Goal: Task Accomplishment & Management: Complete application form

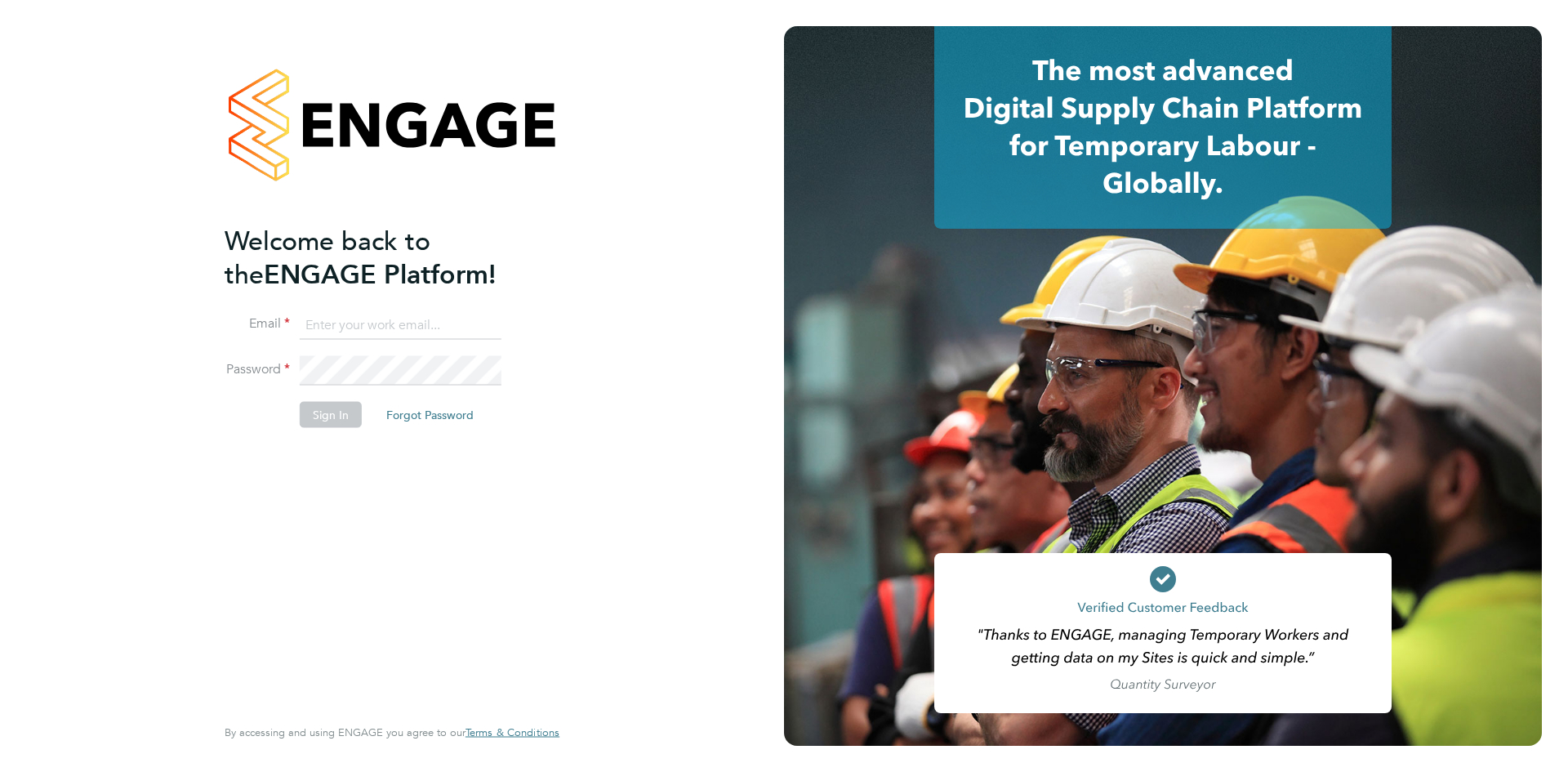
type input "james.callaghan@vgcgroup.co.uk"
click at [334, 419] on button "Sign In" at bounding box center [330, 414] width 62 height 26
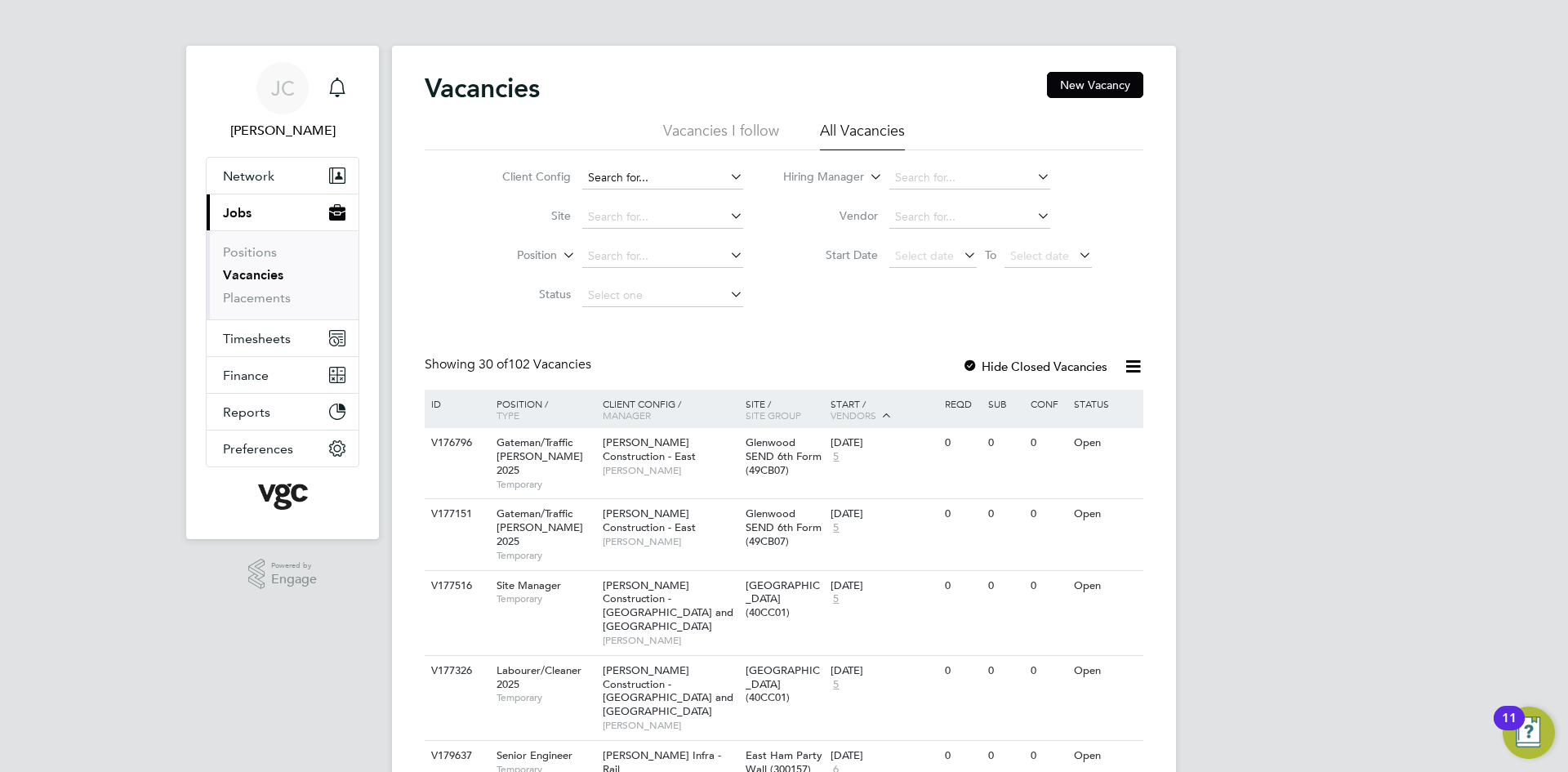
click at [676, 180] on input at bounding box center [662, 178] width 161 height 23
click at [661, 193] on li "[PERSON_NAME] Infra - Nuclear Energy Water" at bounding box center [707, 200] width 254 height 22
type input "[PERSON_NAME] Infra - Nuclear Energy Water"
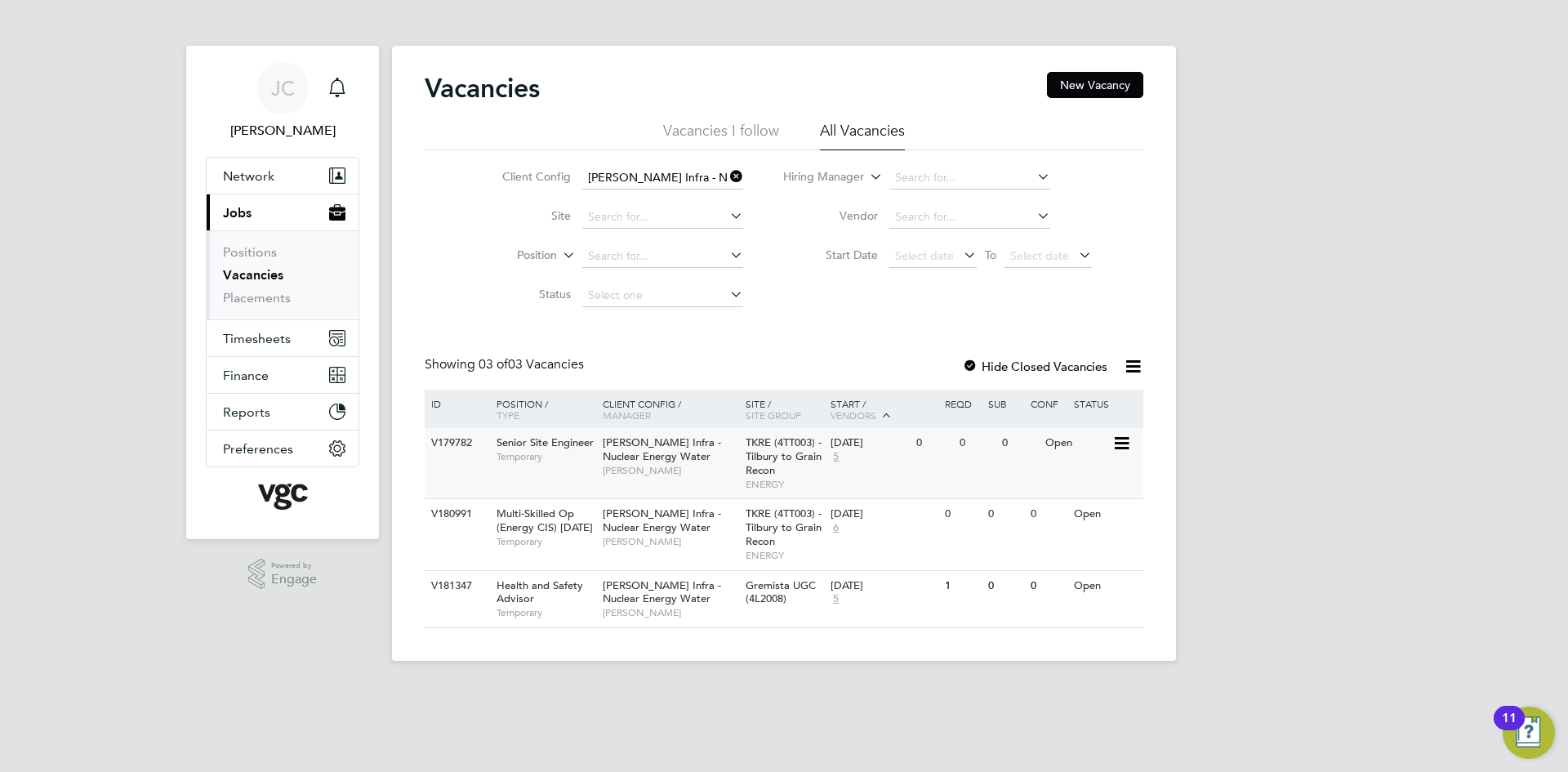
click at [558, 440] on span "Senior Site Engineer" at bounding box center [544, 442] width 97 height 14
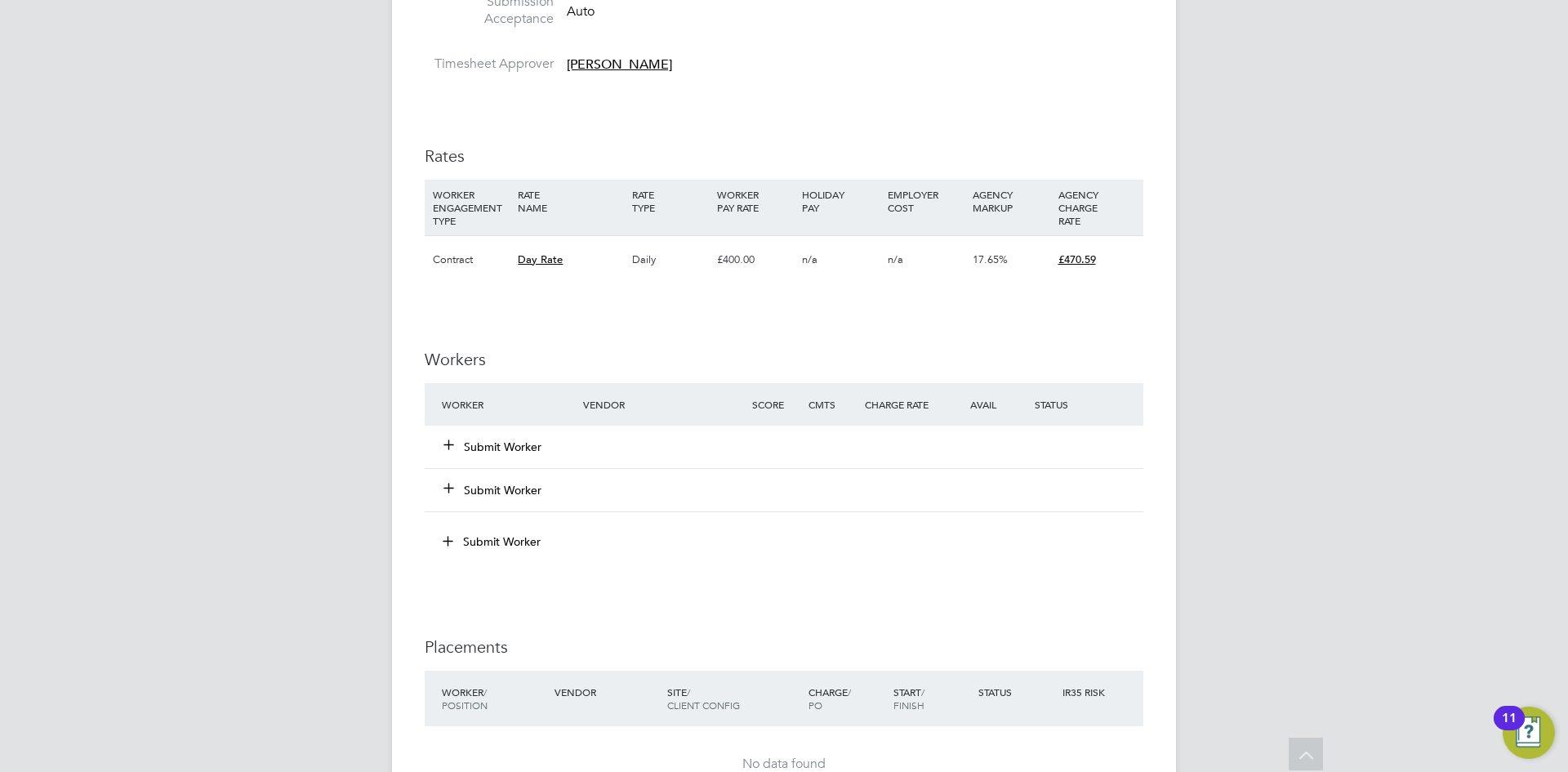
scroll to position [899, 0]
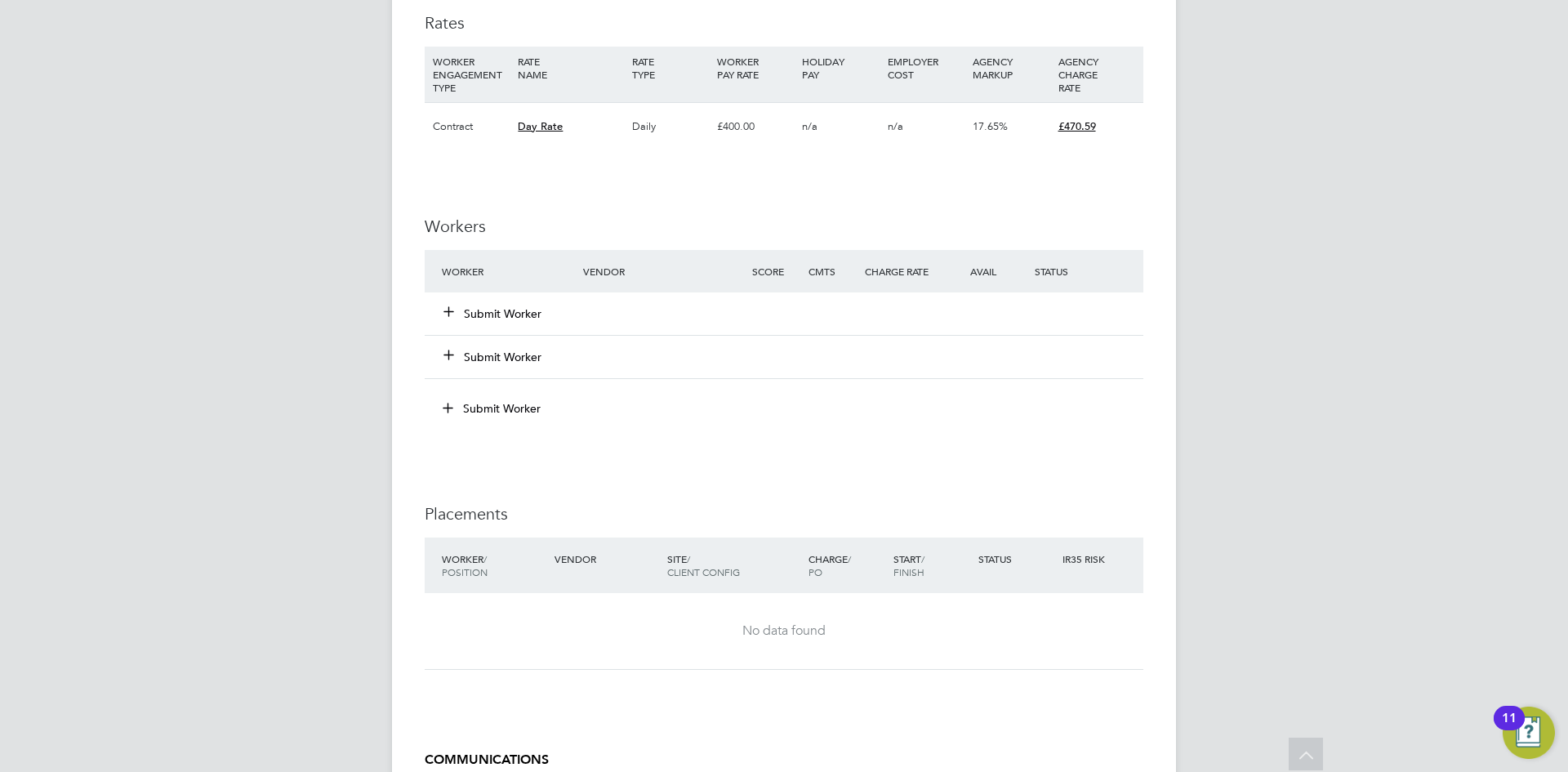
click at [470, 312] on button "Submit Worker" at bounding box center [493, 313] width 98 height 17
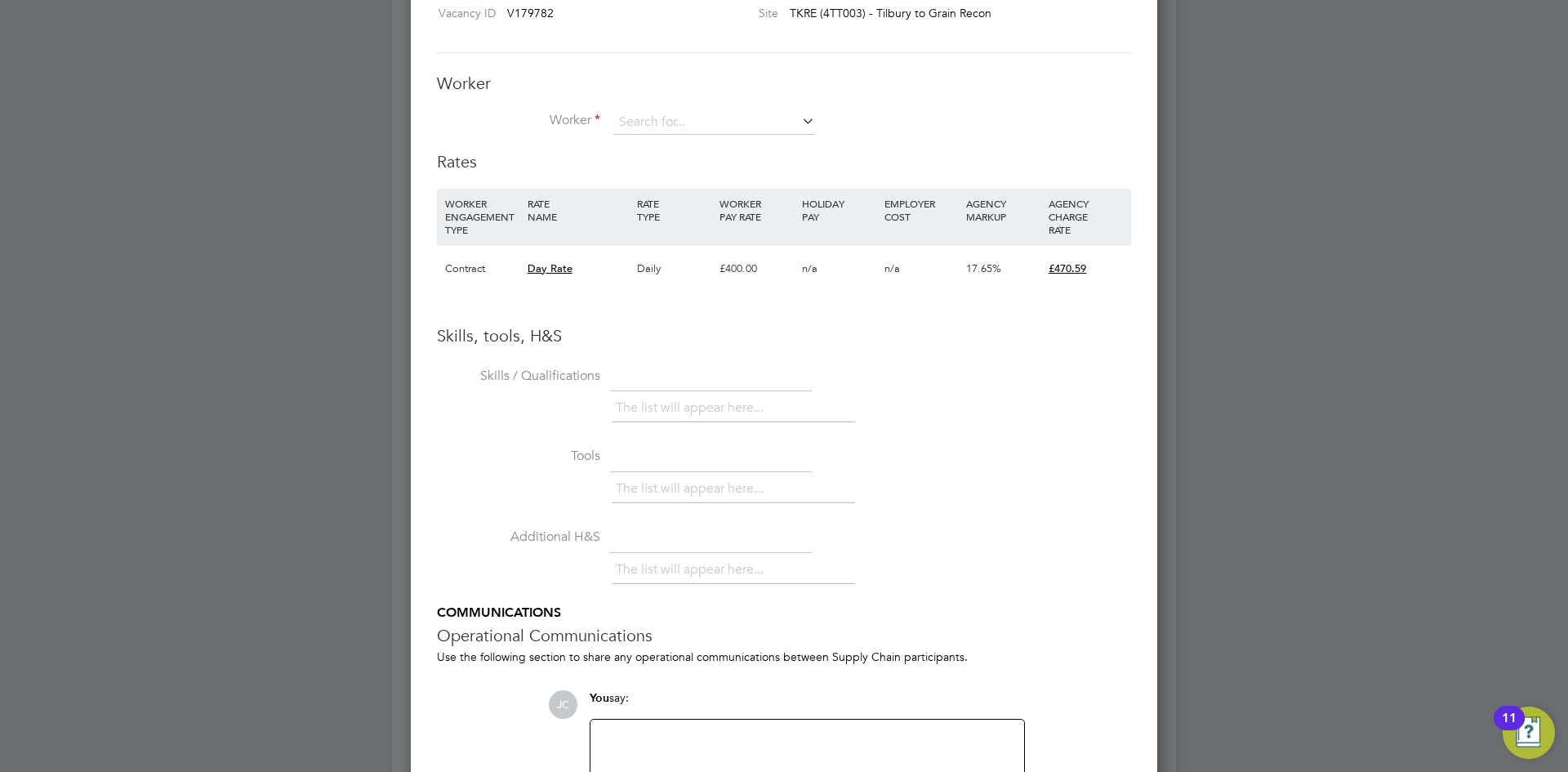
scroll to position [896, 0]
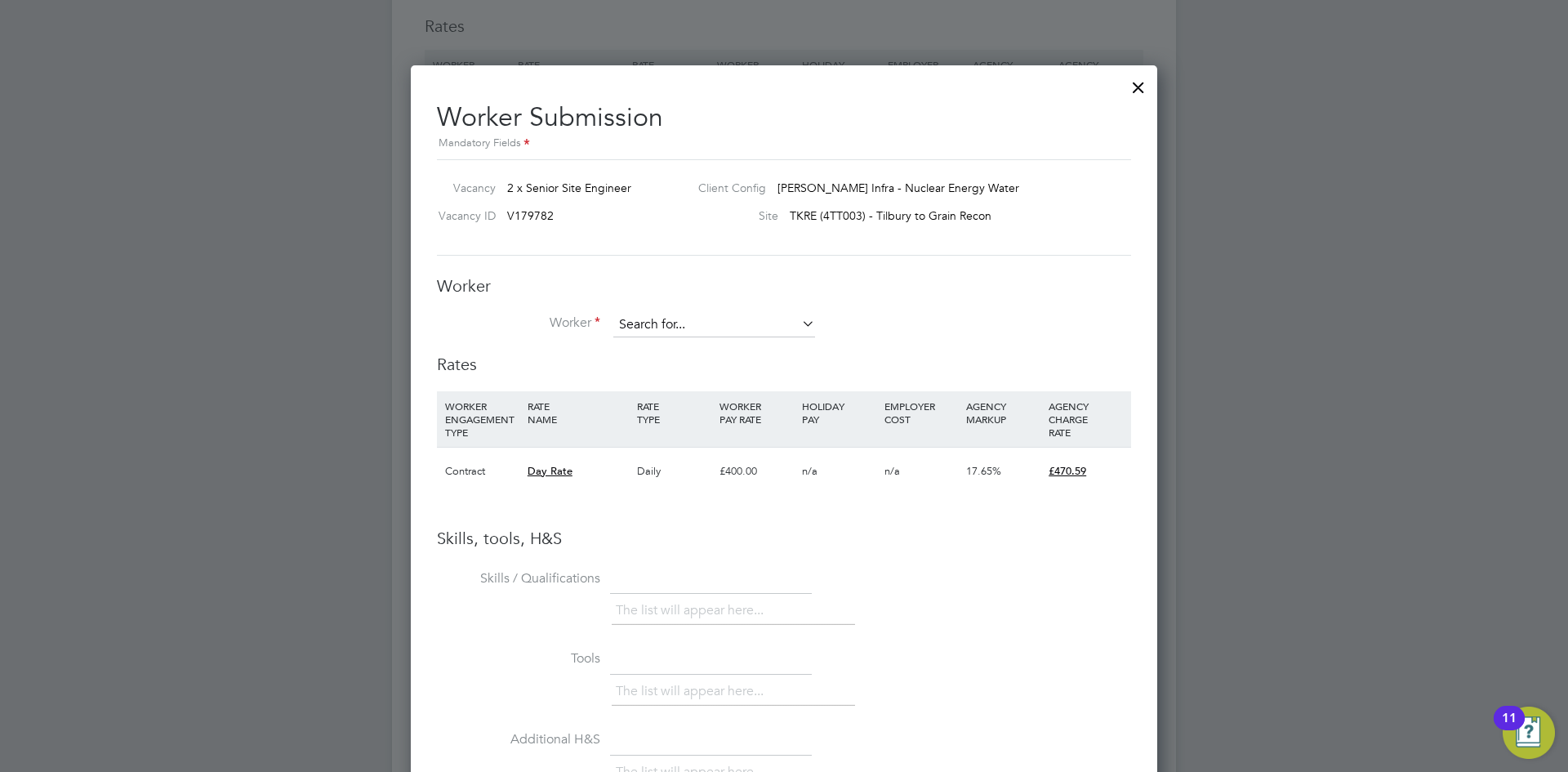
click at [704, 334] on input at bounding box center [714, 325] width 201 height 25
click at [944, 322] on li "Worker" at bounding box center [784, 333] width 694 height 41
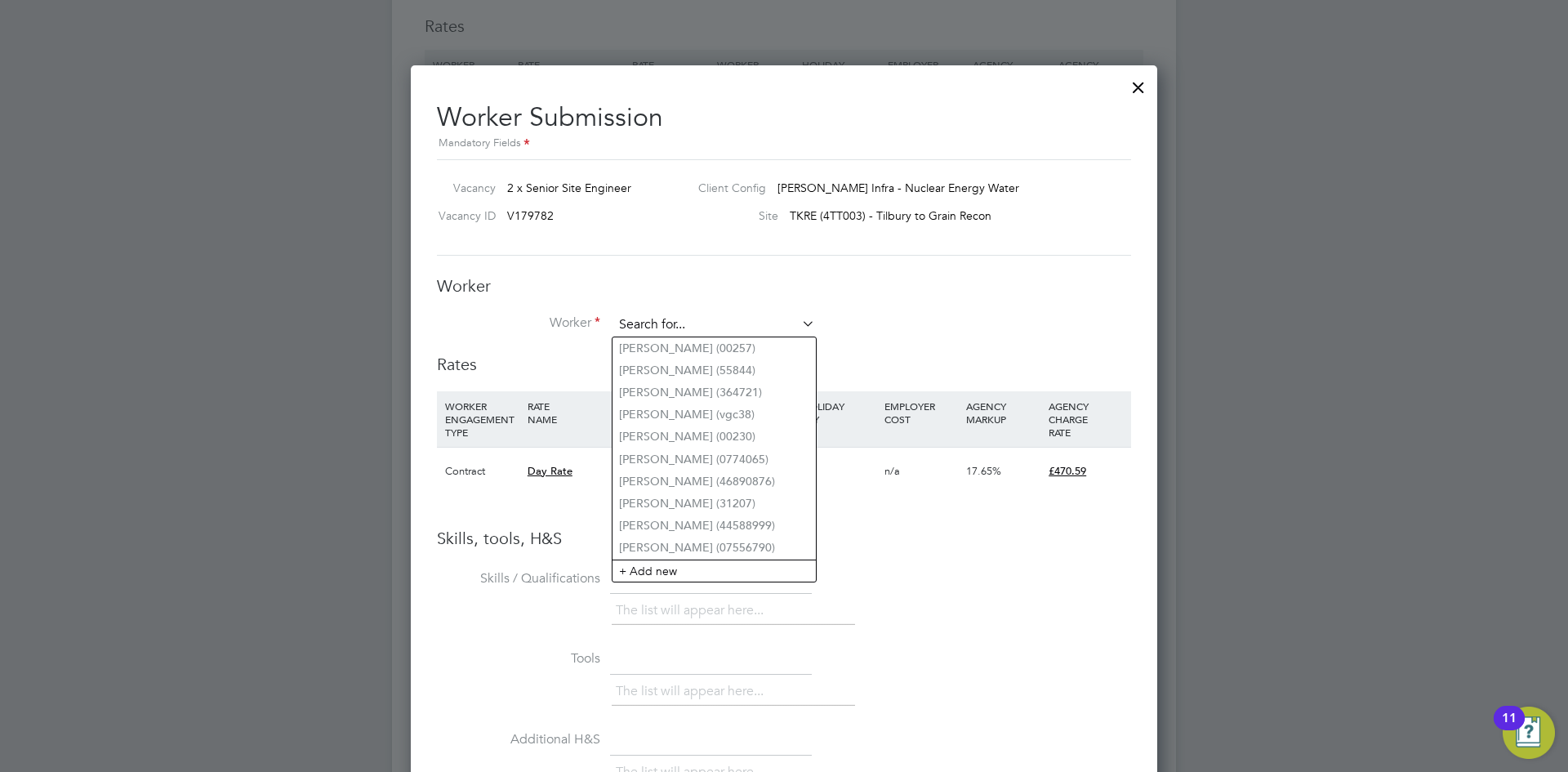
click at [744, 317] on input at bounding box center [714, 325] width 201 height 25
click at [951, 345] on li "Worker" at bounding box center [784, 333] width 694 height 41
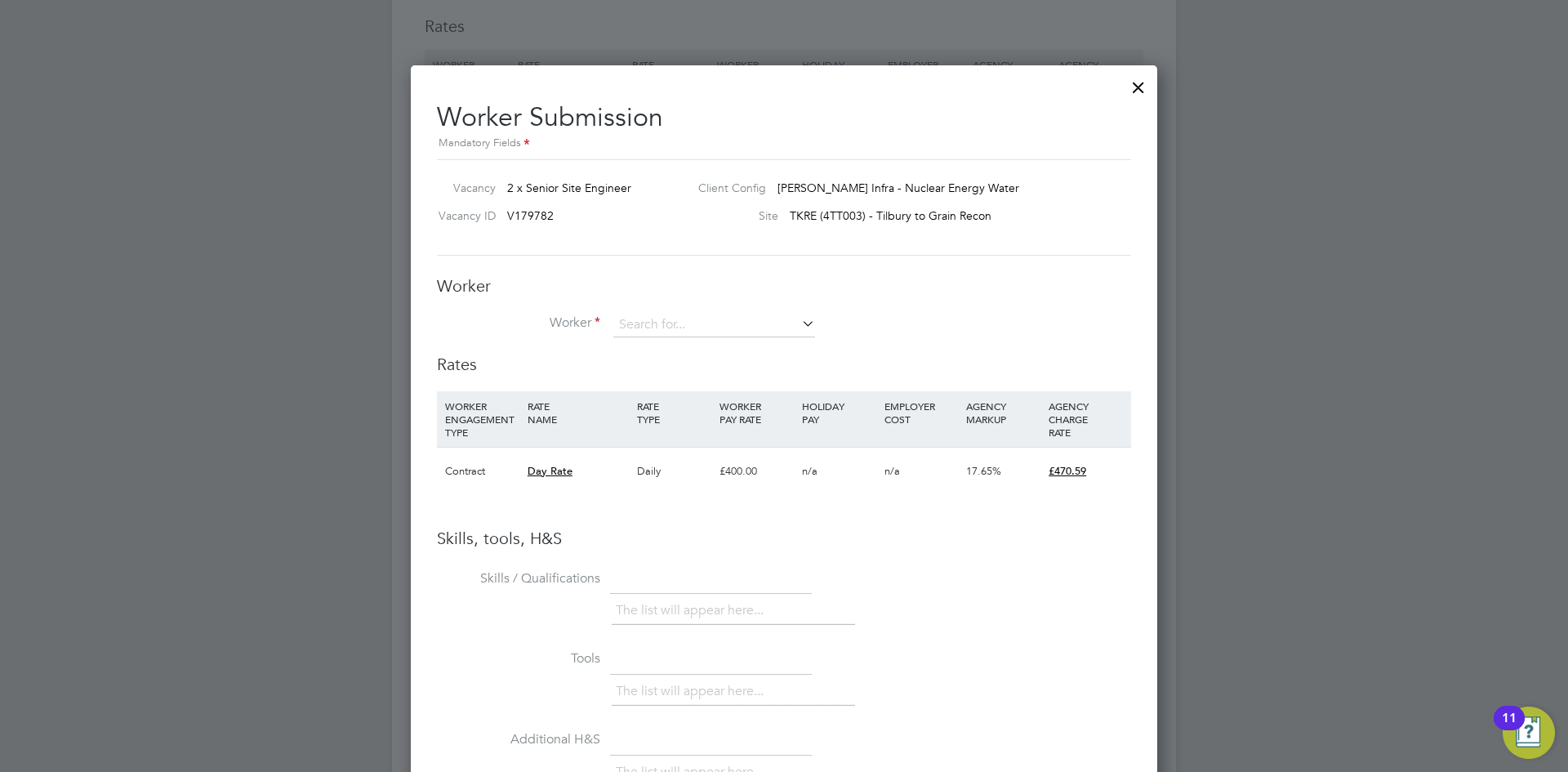
click at [1136, 89] on div at bounding box center [1138, 83] width 30 height 30
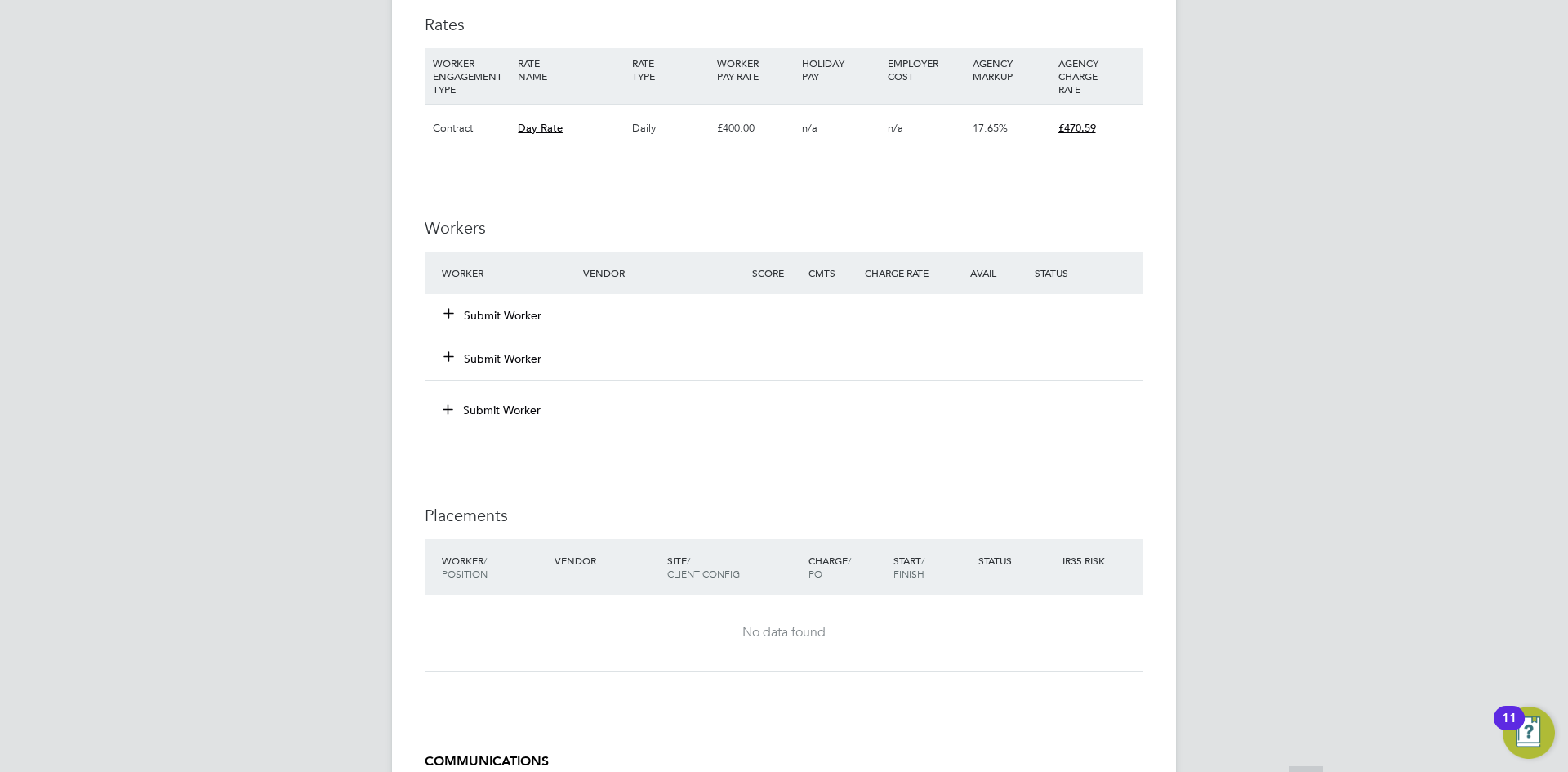
scroll to position [899, 0]
click at [447, 313] on icon at bounding box center [448, 311] width 12 height 12
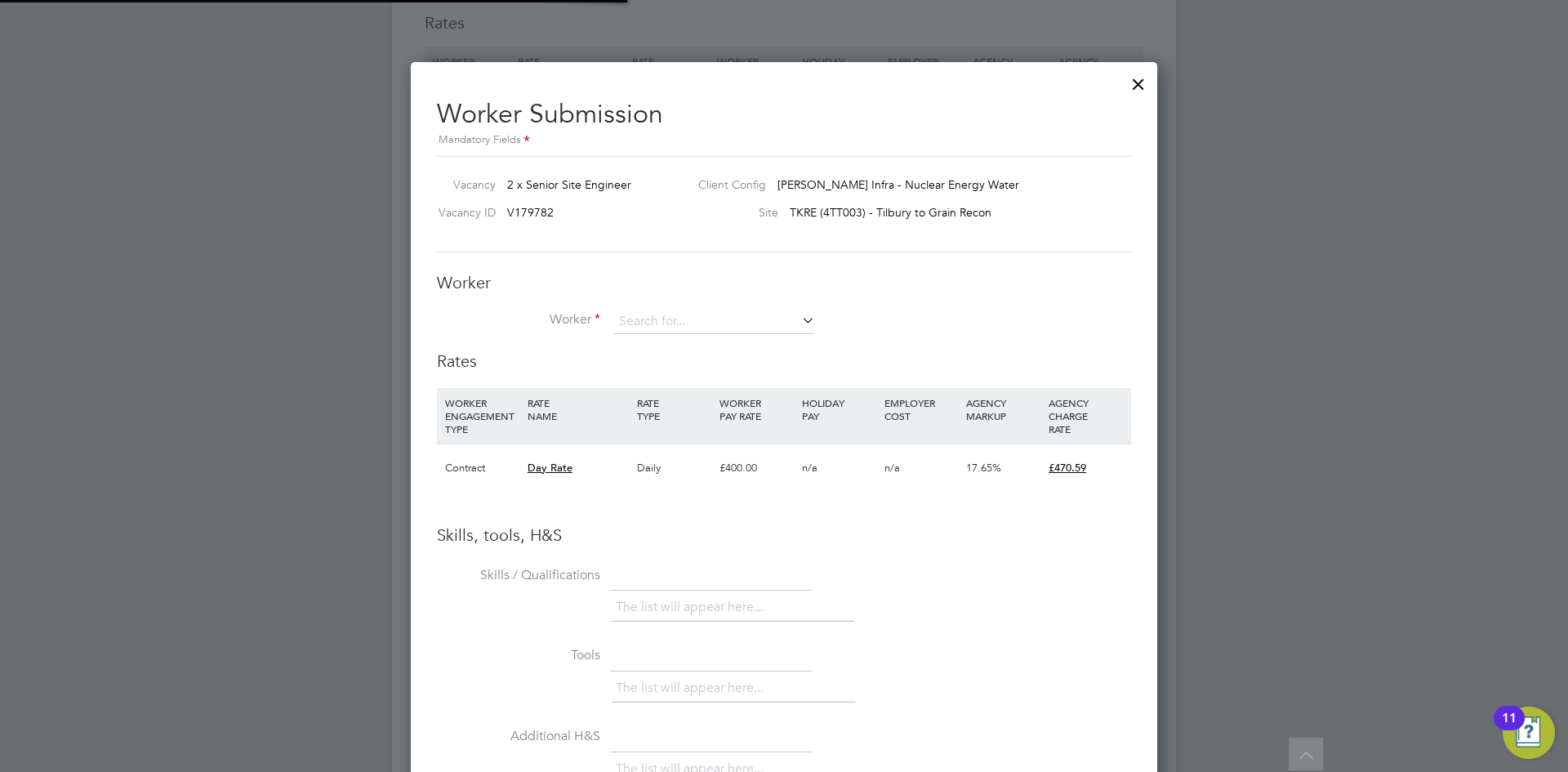
scroll to position [0, 0]
click at [798, 326] on icon at bounding box center [798, 320] width 0 height 23
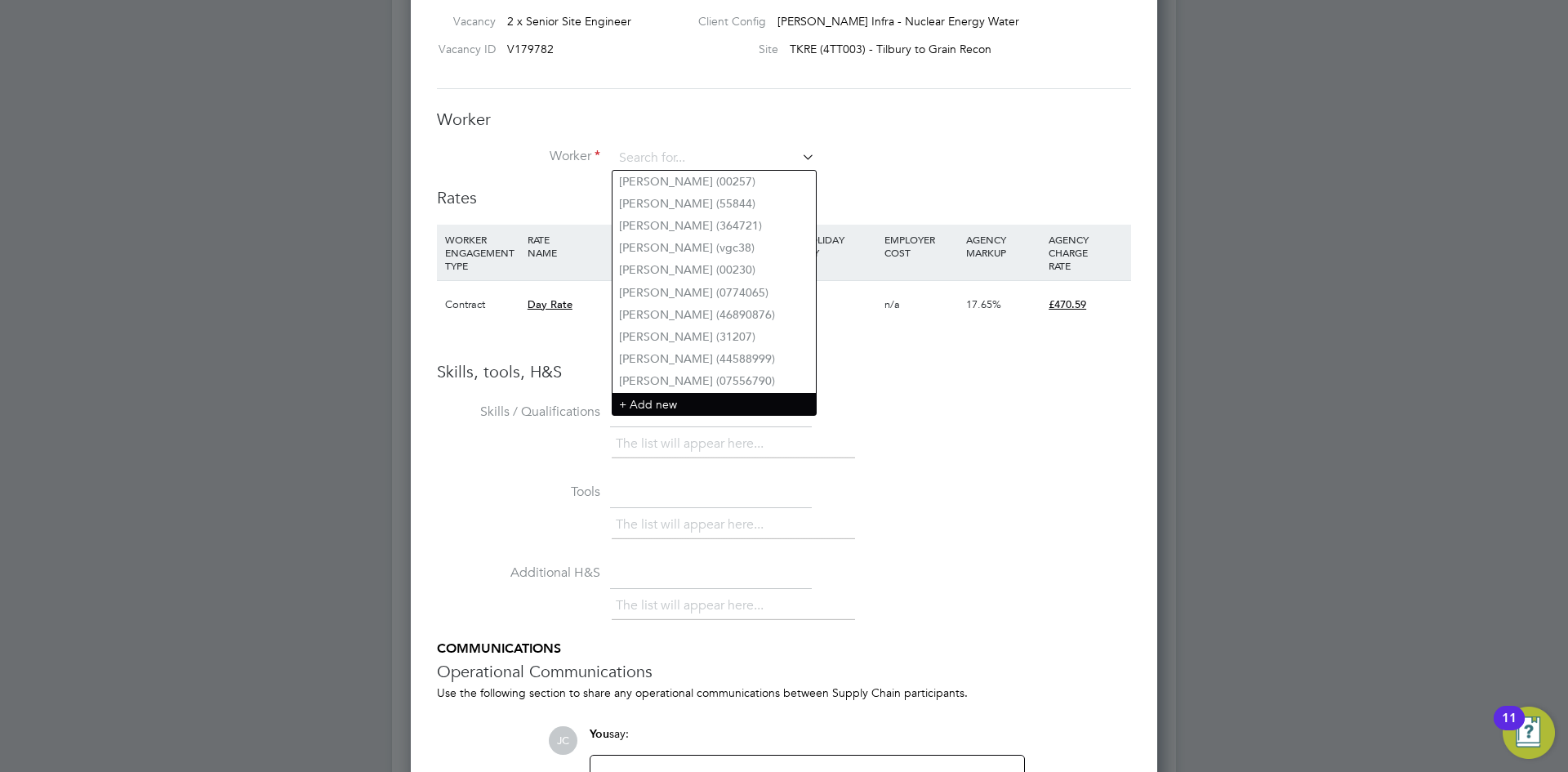
click at [651, 394] on li "+ Add new" at bounding box center [714, 404] width 203 height 22
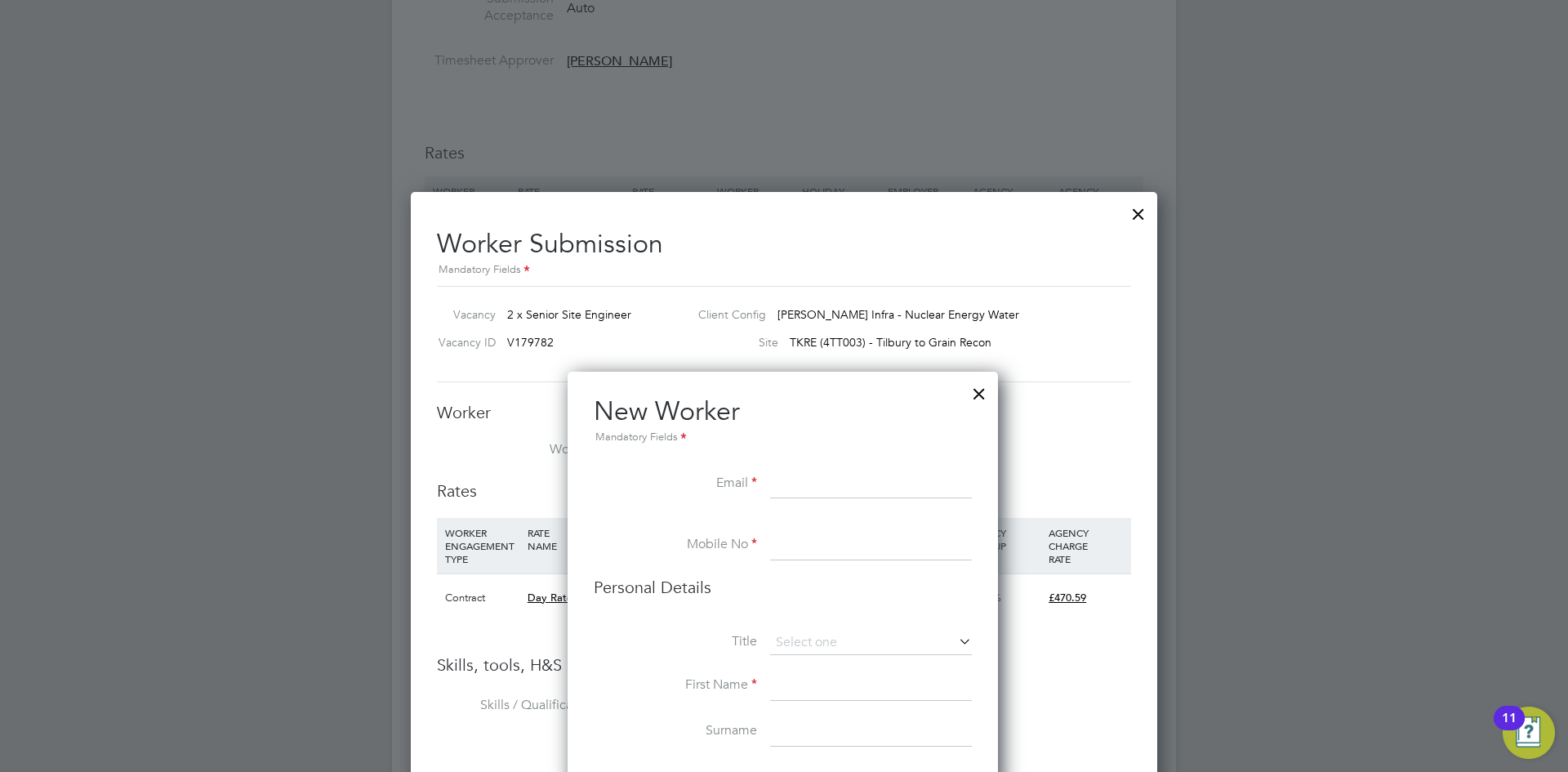
click at [989, 387] on div at bounding box center [979, 390] width 30 height 30
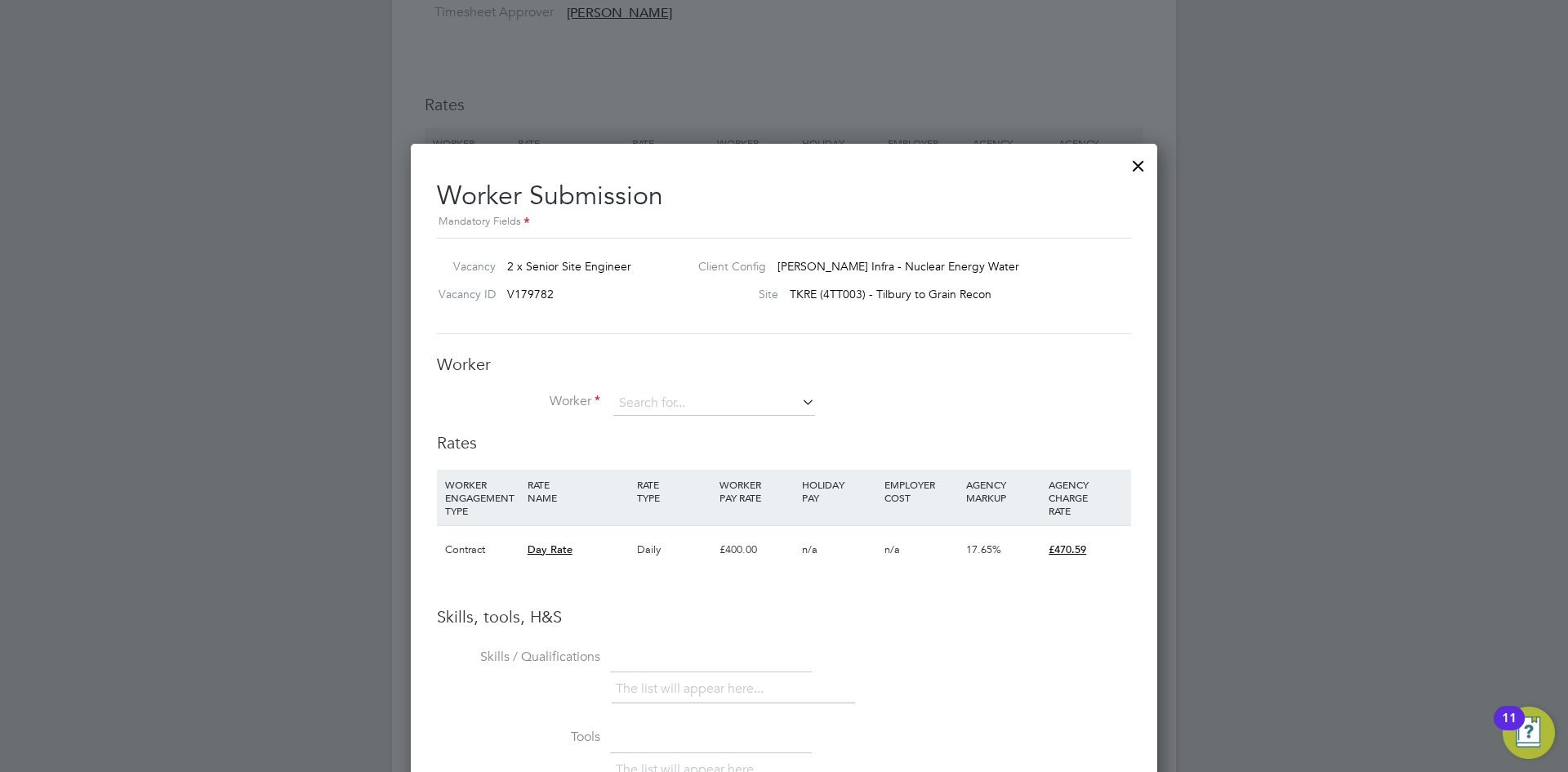
click at [1137, 162] on div at bounding box center [1138, 162] width 30 height 30
